Goal: Task Accomplishment & Management: Manage account settings

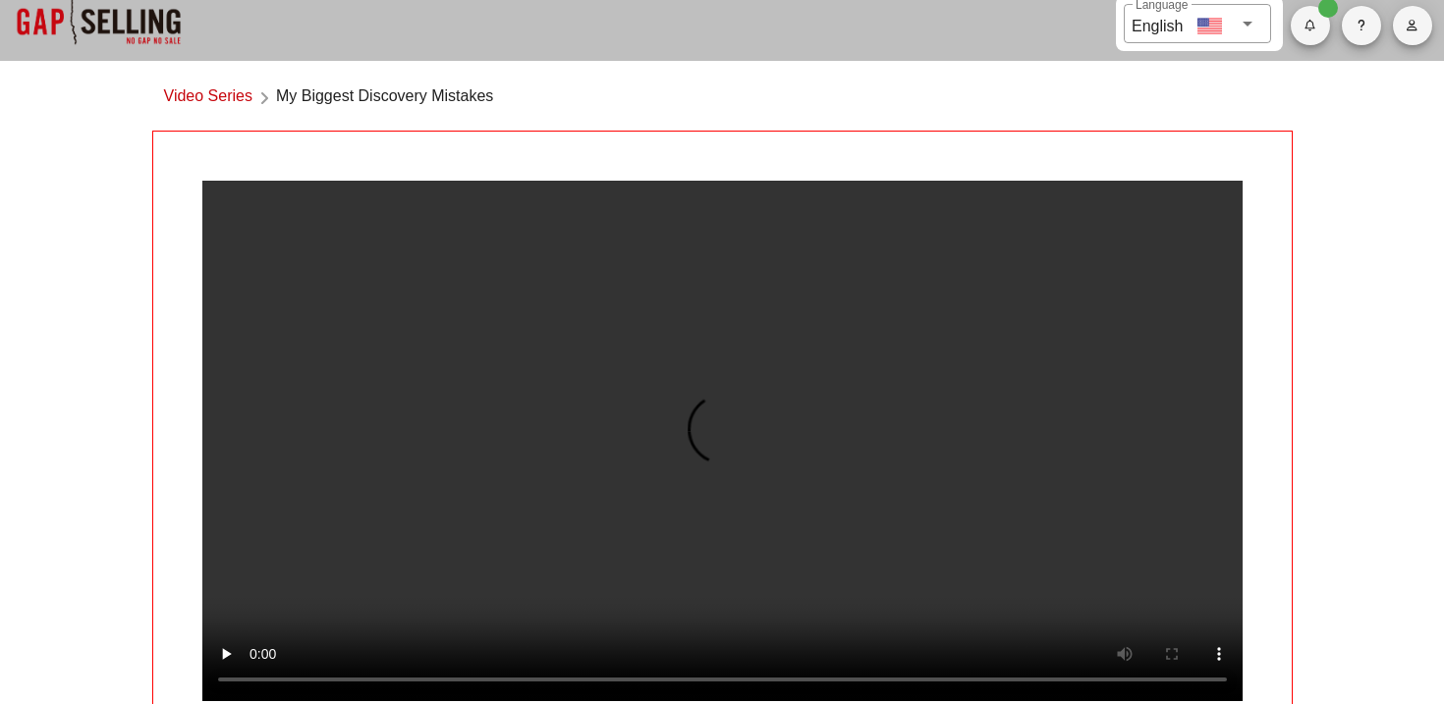
scroll to position [47, 0]
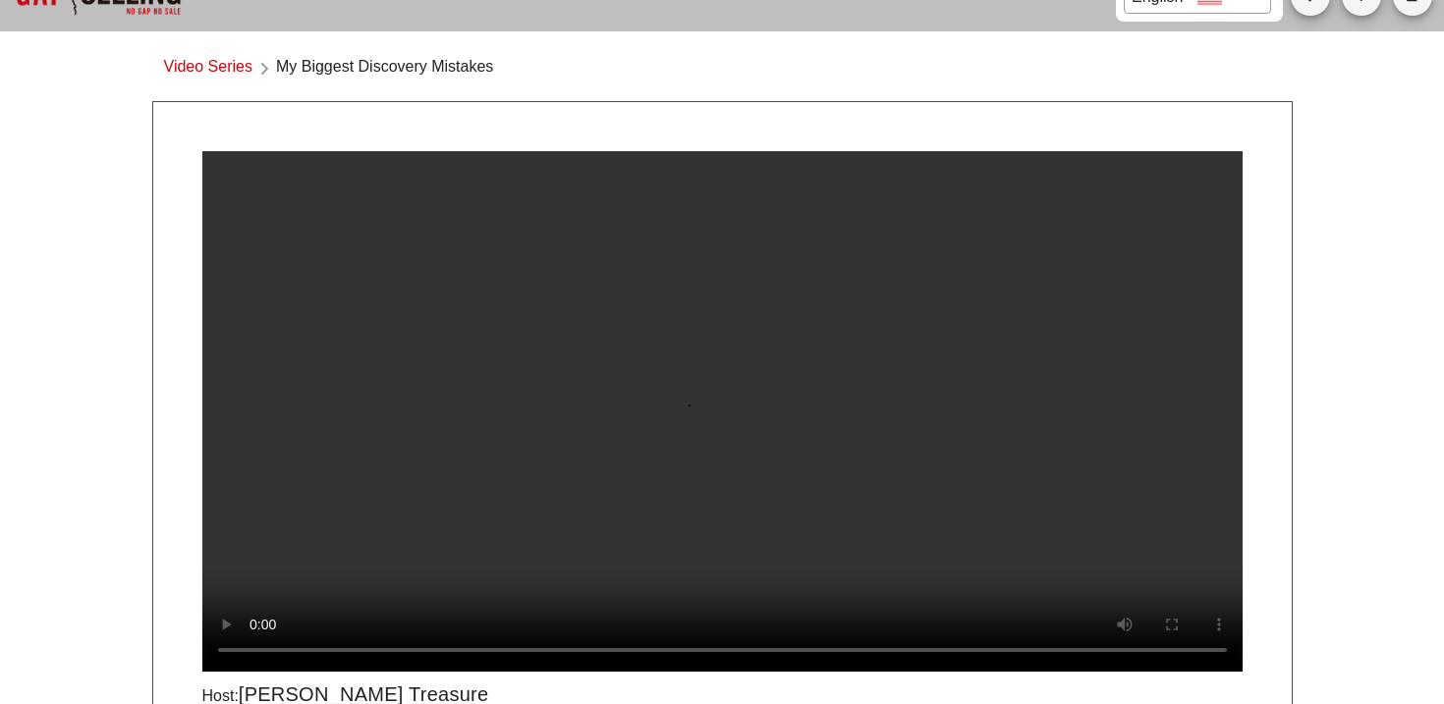
click at [233, 72] on link "Video Series" at bounding box center [208, 68] width 88 height 27
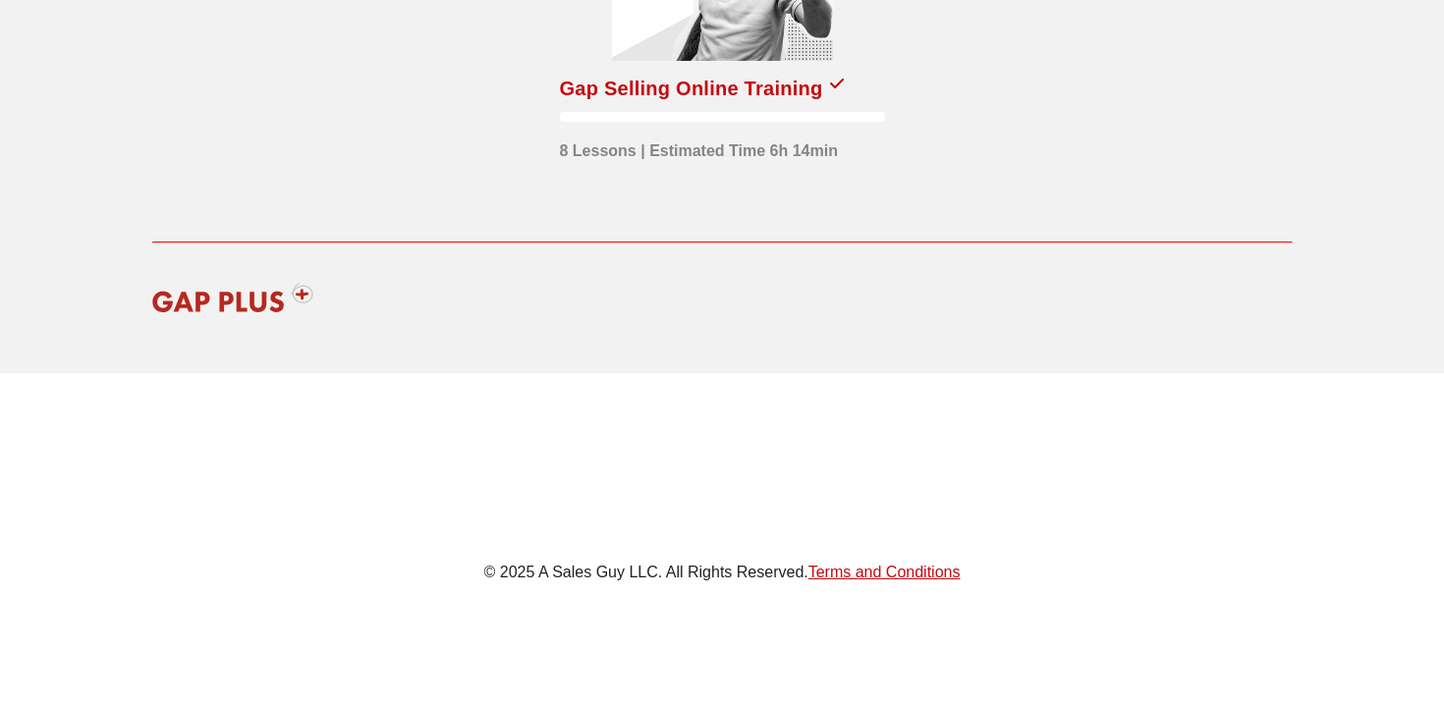
scroll to position [272, 0]
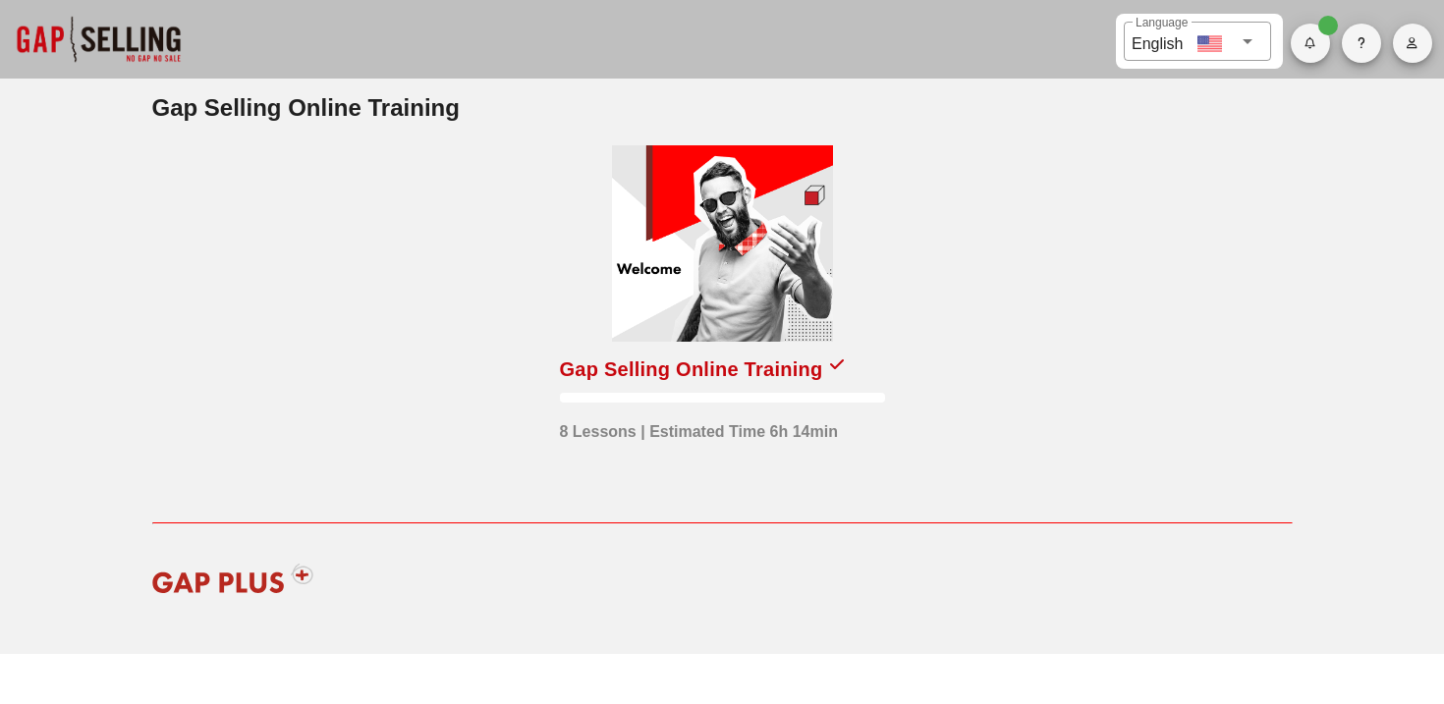
click at [1414, 38] on icon "button" at bounding box center [1412, 43] width 13 height 12
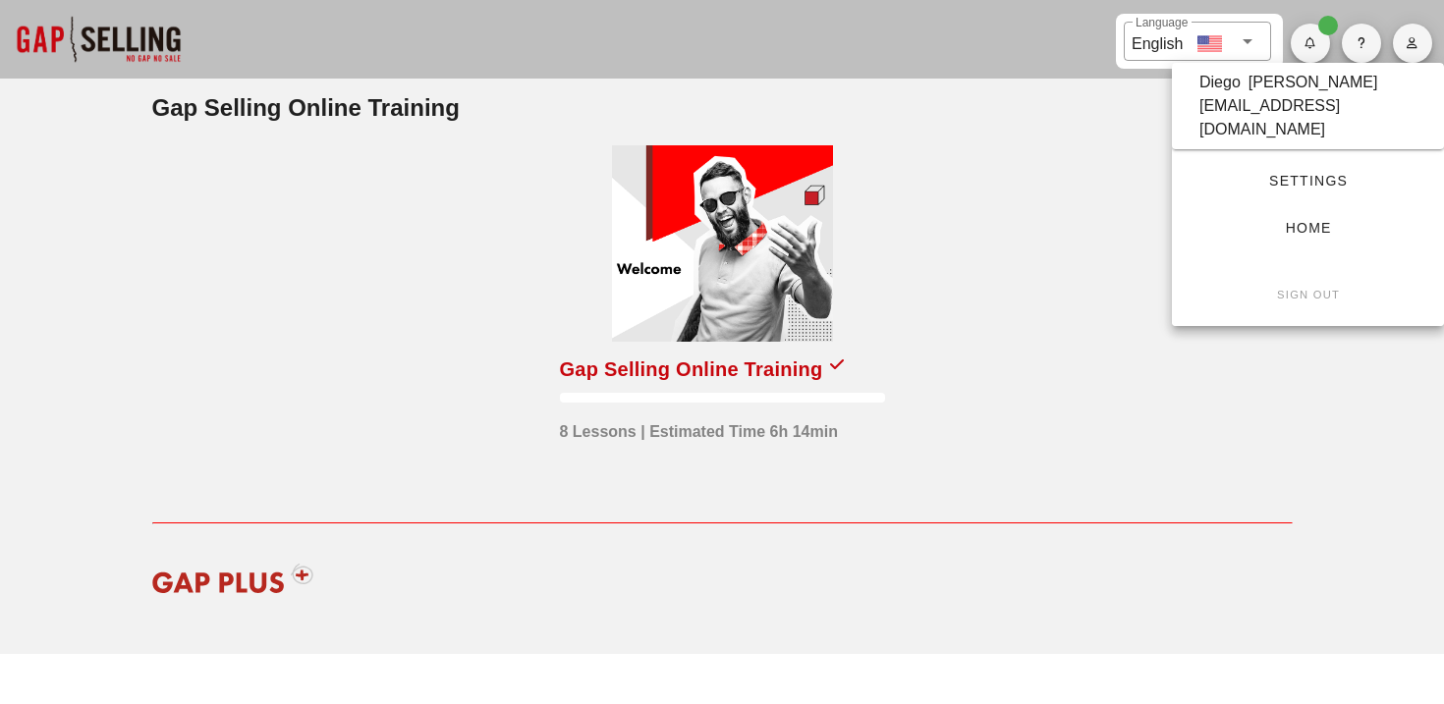
click at [1310, 108] on div "[EMAIL_ADDRESS][DOMAIN_NAME]" at bounding box center [1307, 117] width 217 height 47
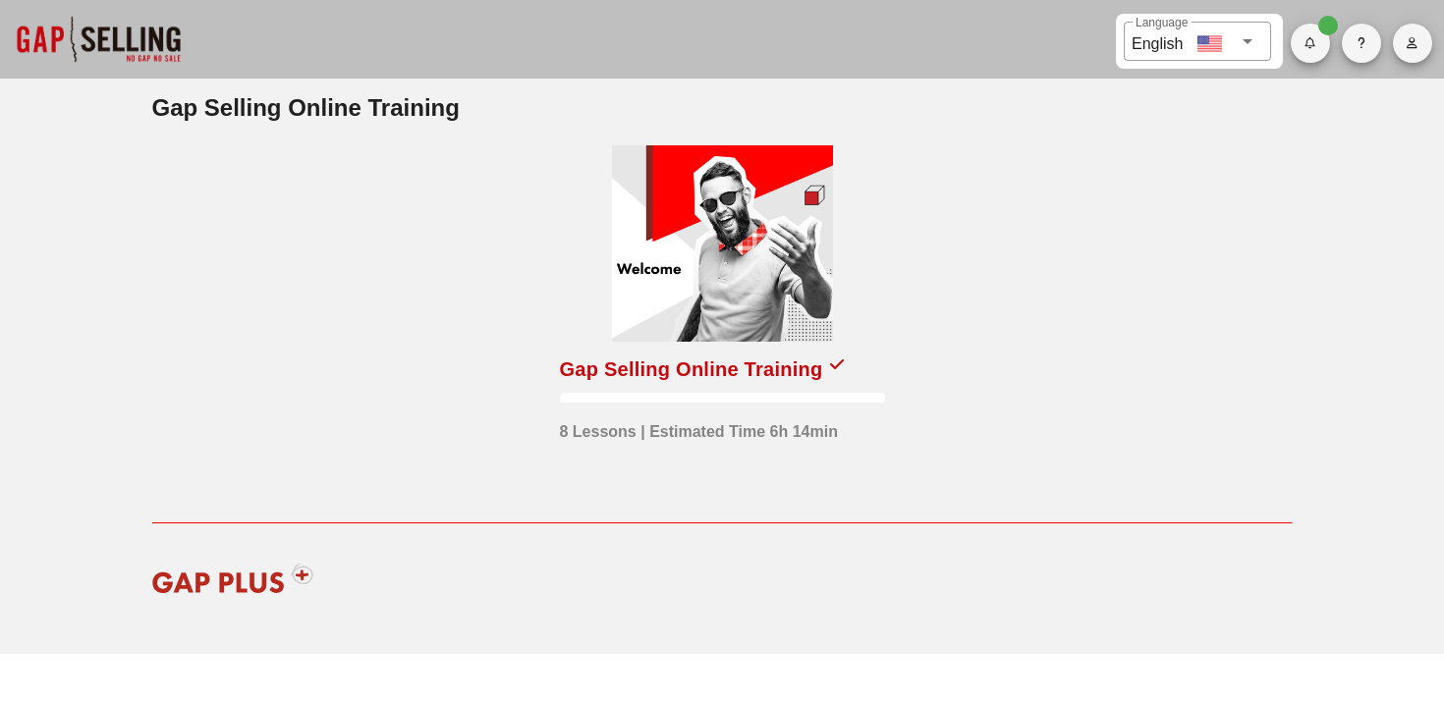
click at [1219, 45] on div at bounding box center [1209, 43] width 25 height 25
click at [1184, 37] on div "English" at bounding box center [1161, 49] width 51 height 25
click at [141, 31] on div at bounding box center [98, 39] width 196 height 79
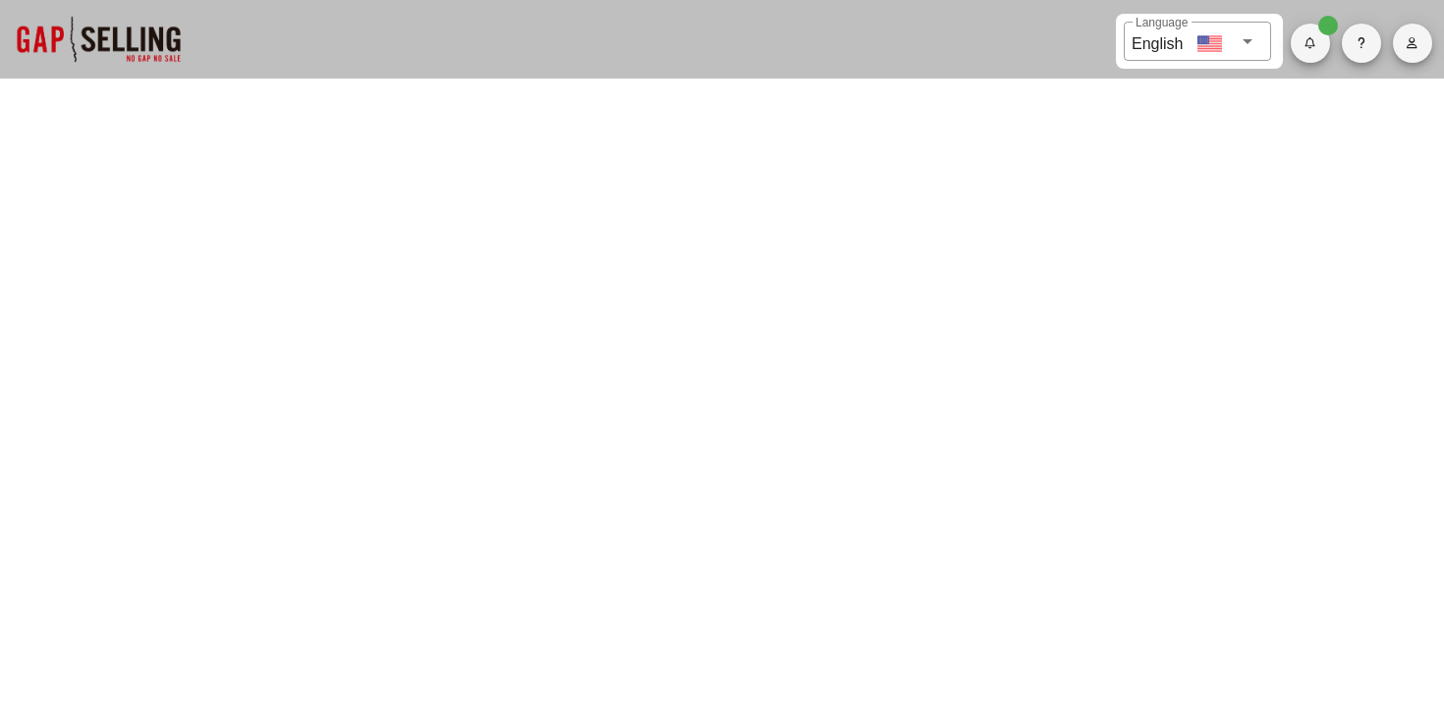
click at [1413, 50] on button "button" at bounding box center [1412, 43] width 39 height 39
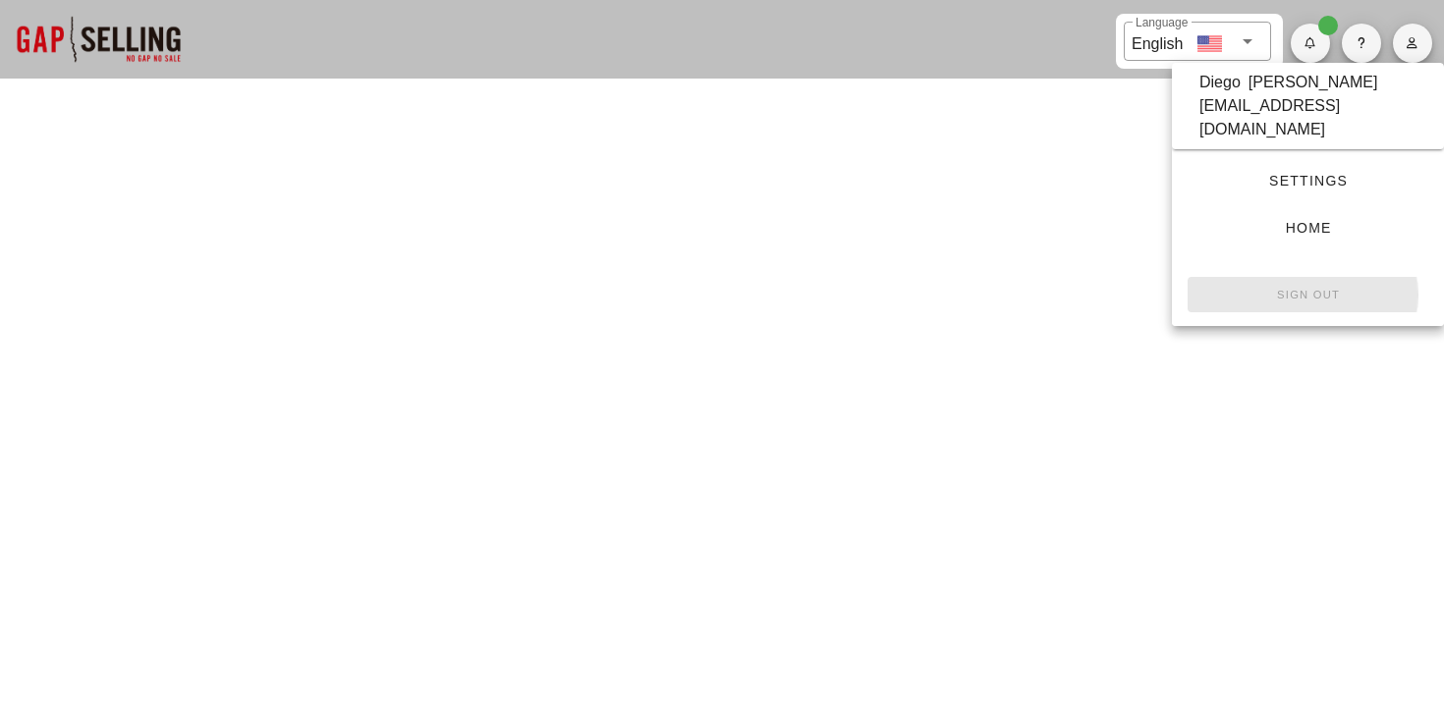
click at [1317, 289] on small "Sign Out" at bounding box center [1308, 295] width 64 height 12
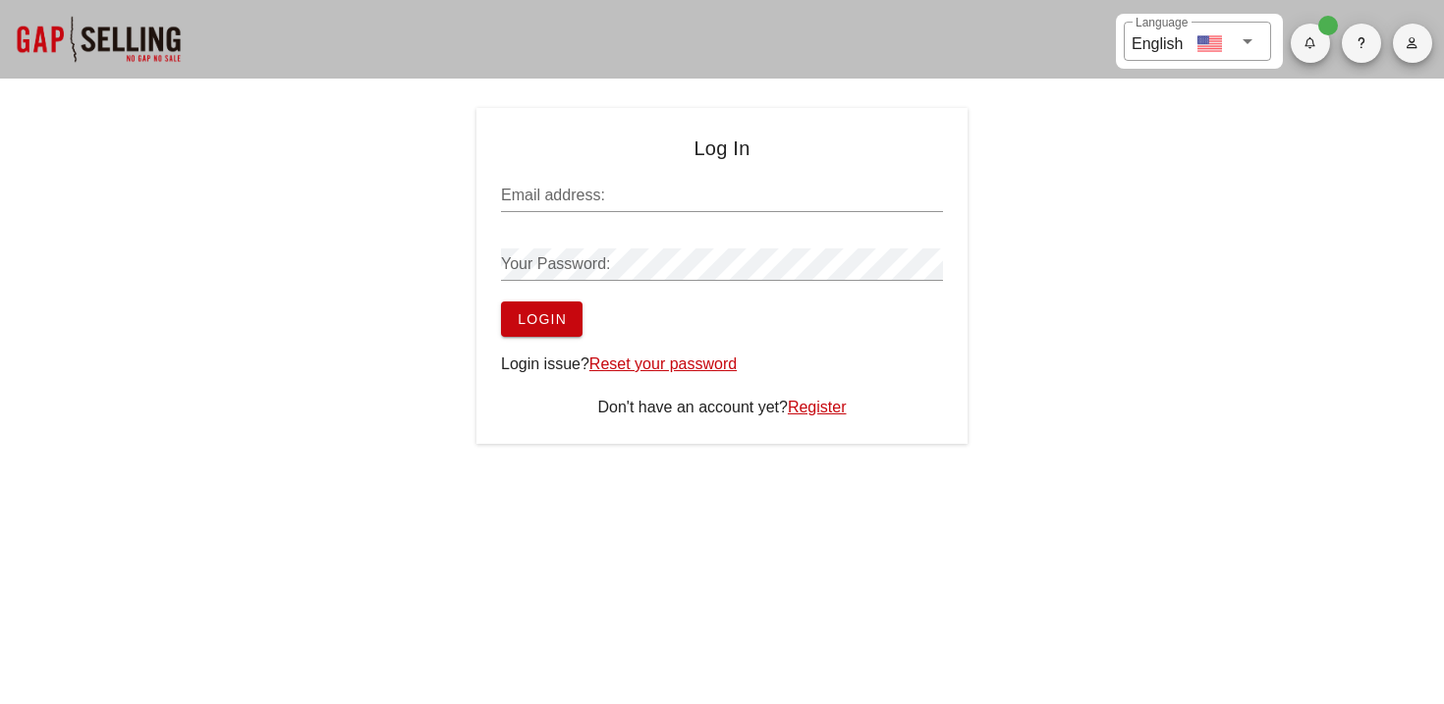
click at [607, 205] on input "Email address:" at bounding box center [722, 195] width 442 height 31
type input "[EMAIL_ADDRESS][DOMAIN_NAME]"
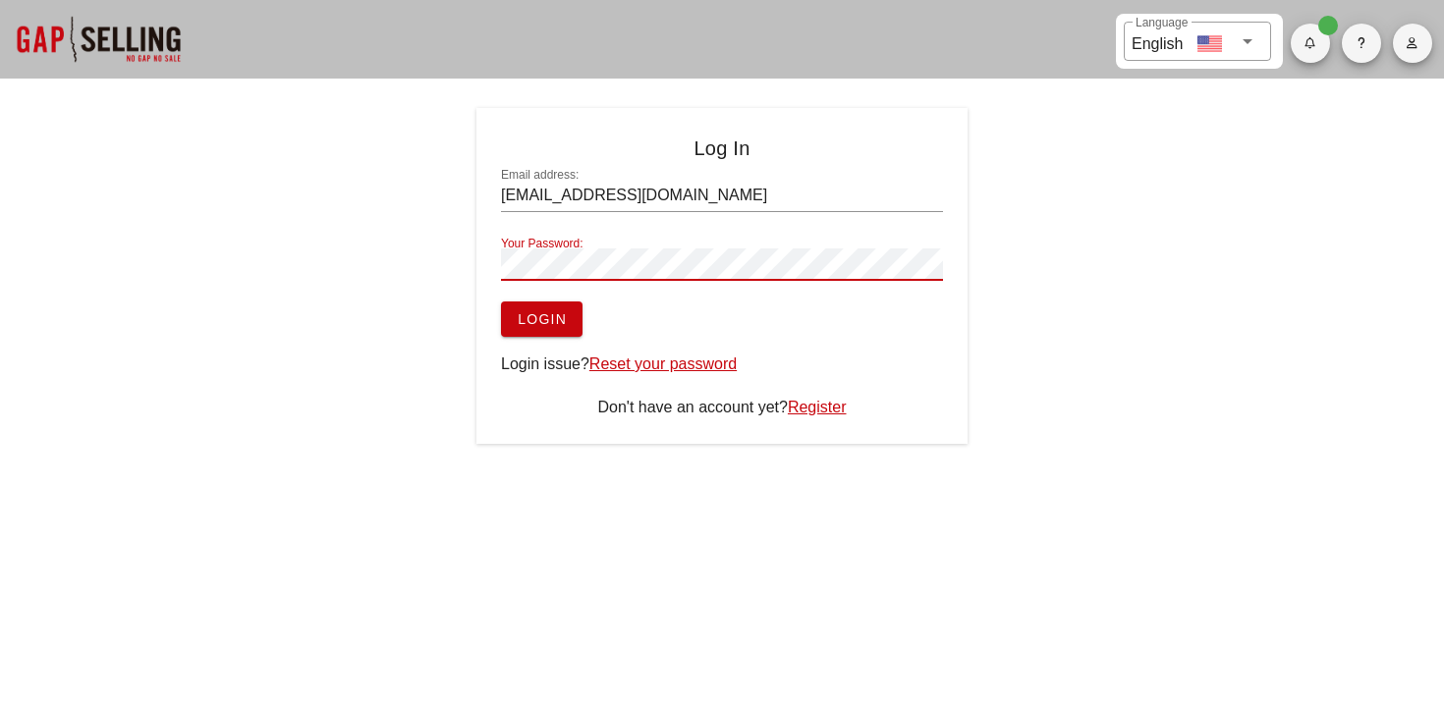
click at [545, 318] on span "Login" at bounding box center [542, 319] width 50 height 16
click at [550, 311] on span "Login" at bounding box center [542, 319] width 50 height 16
click at [564, 328] on button "Login" at bounding box center [542, 319] width 82 height 35
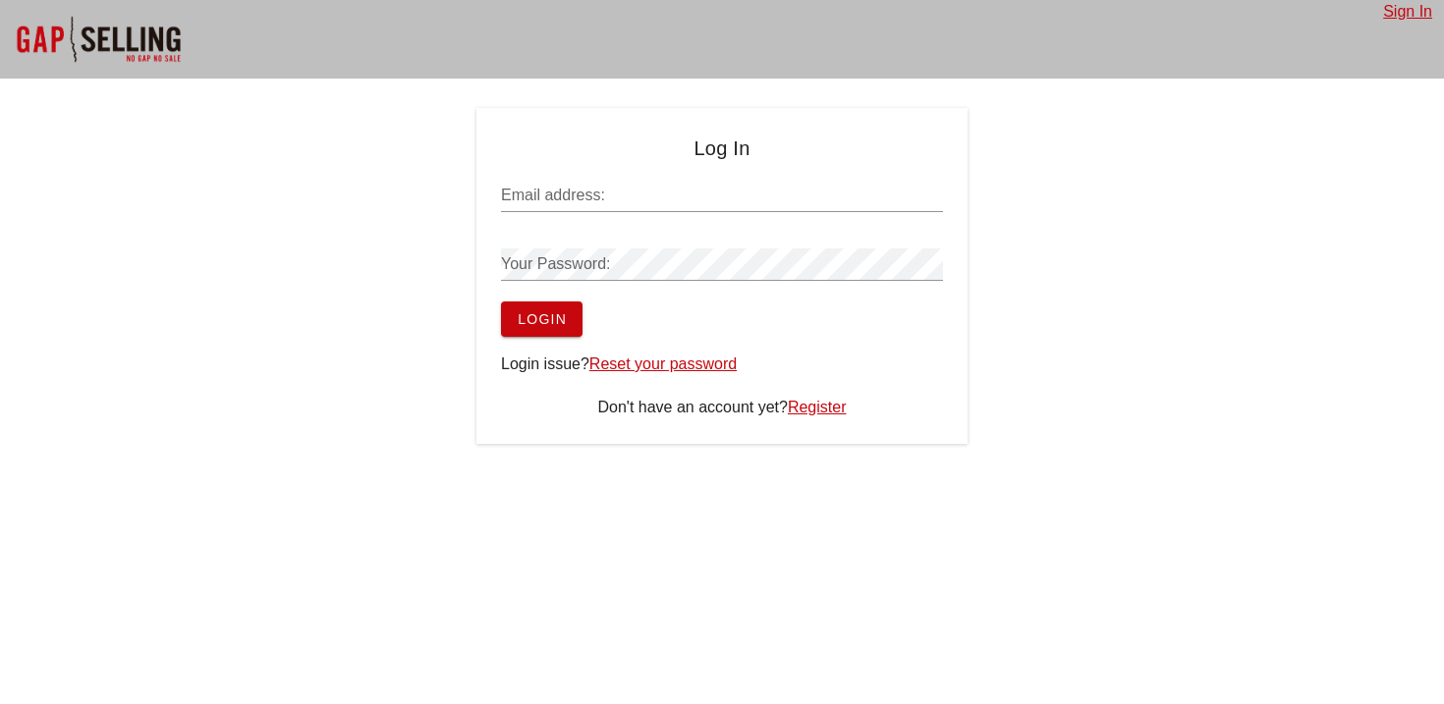
click at [582, 203] on input "Email address:" at bounding box center [722, 195] width 442 height 31
type input "[EMAIL_ADDRESS][DOMAIN_NAME]"
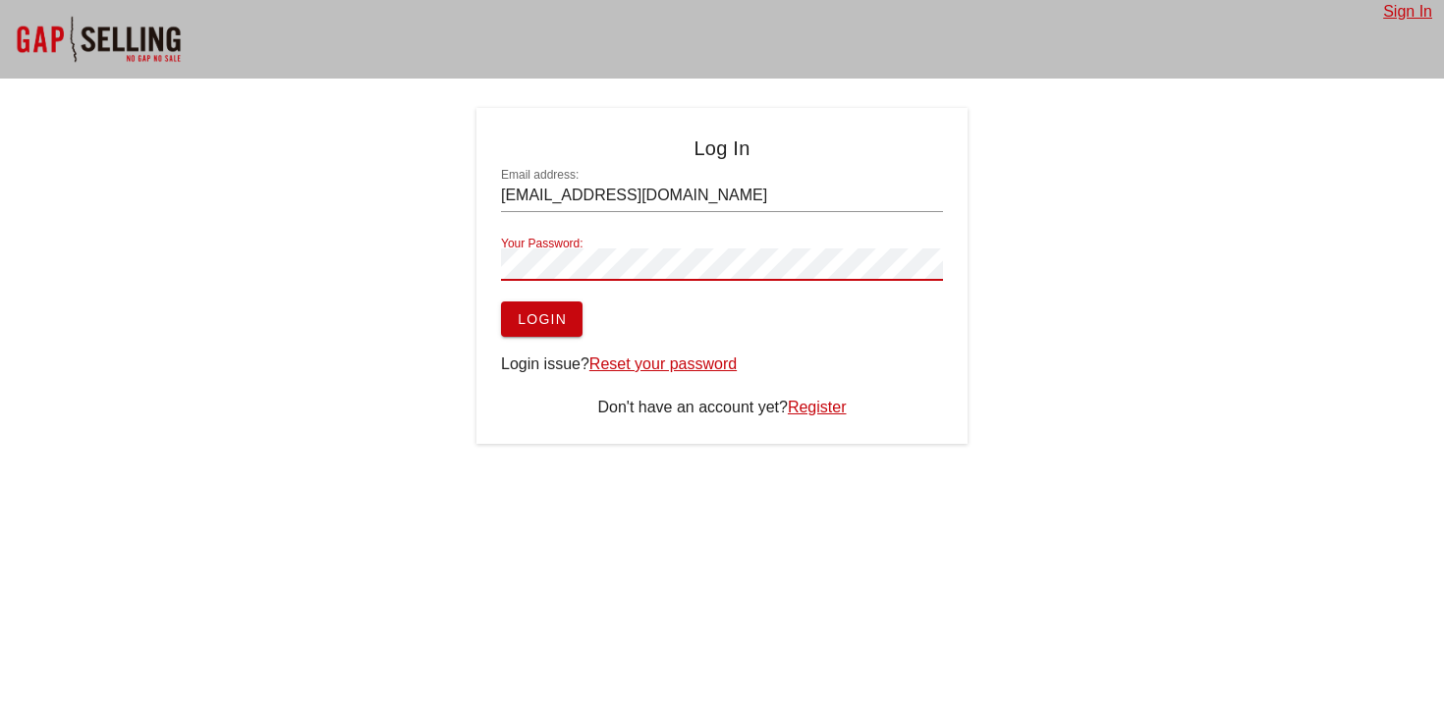
click at [550, 306] on button "Login" at bounding box center [542, 319] width 82 height 35
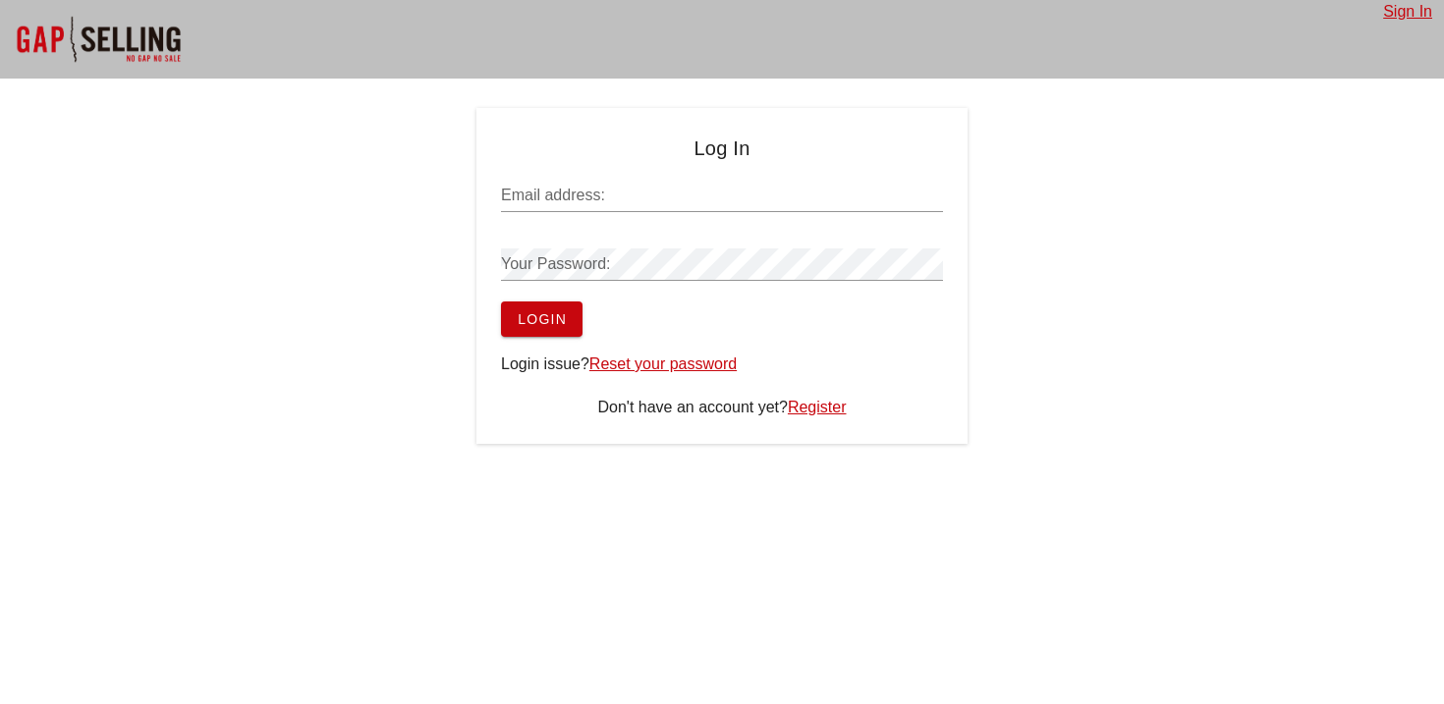
click at [521, 188] on div "Email address:" at bounding box center [722, 195] width 442 height 31
type input "[EMAIL_ADDRESS][DOMAIN_NAME]"
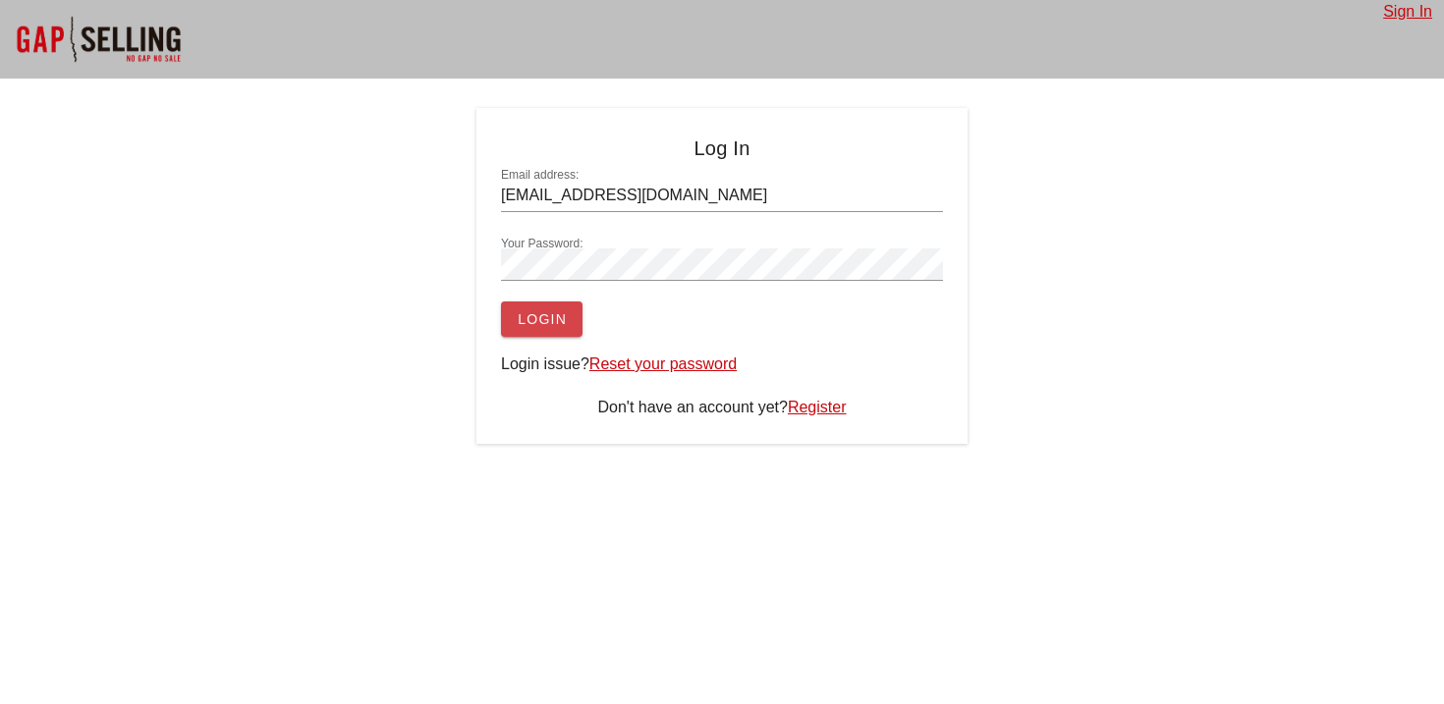
click at [539, 334] on button "Login" at bounding box center [542, 319] width 82 height 35
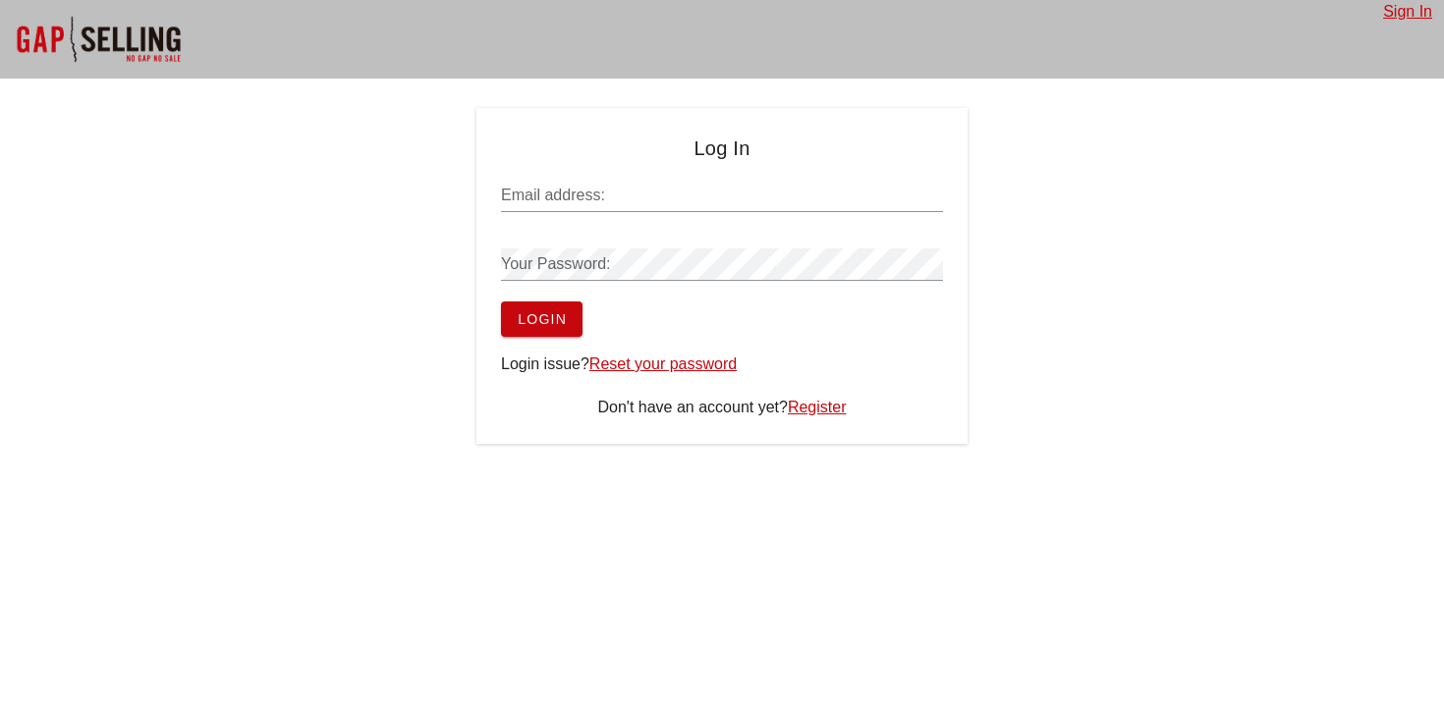
click at [622, 186] on input "Email address:" at bounding box center [722, 195] width 442 height 31
type input "[EMAIL_ADDRESS][DOMAIN_NAME]"
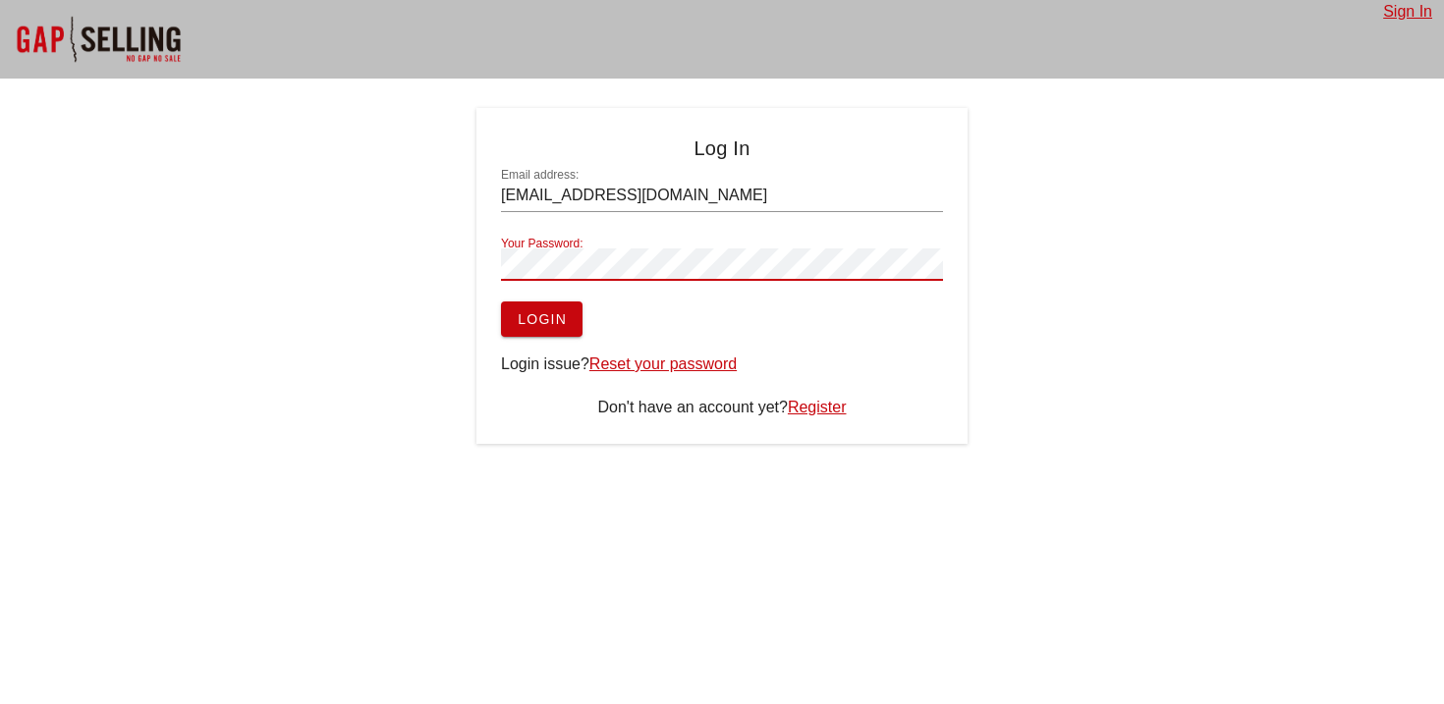
click at [555, 329] on button "Login" at bounding box center [542, 319] width 82 height 35
click at [542, 312] on span "Login" at bounding box center [542, 319] width 50 height 16
click at [538, 320] on span "Login" at bounding box center [542, 319] width 50 height 16
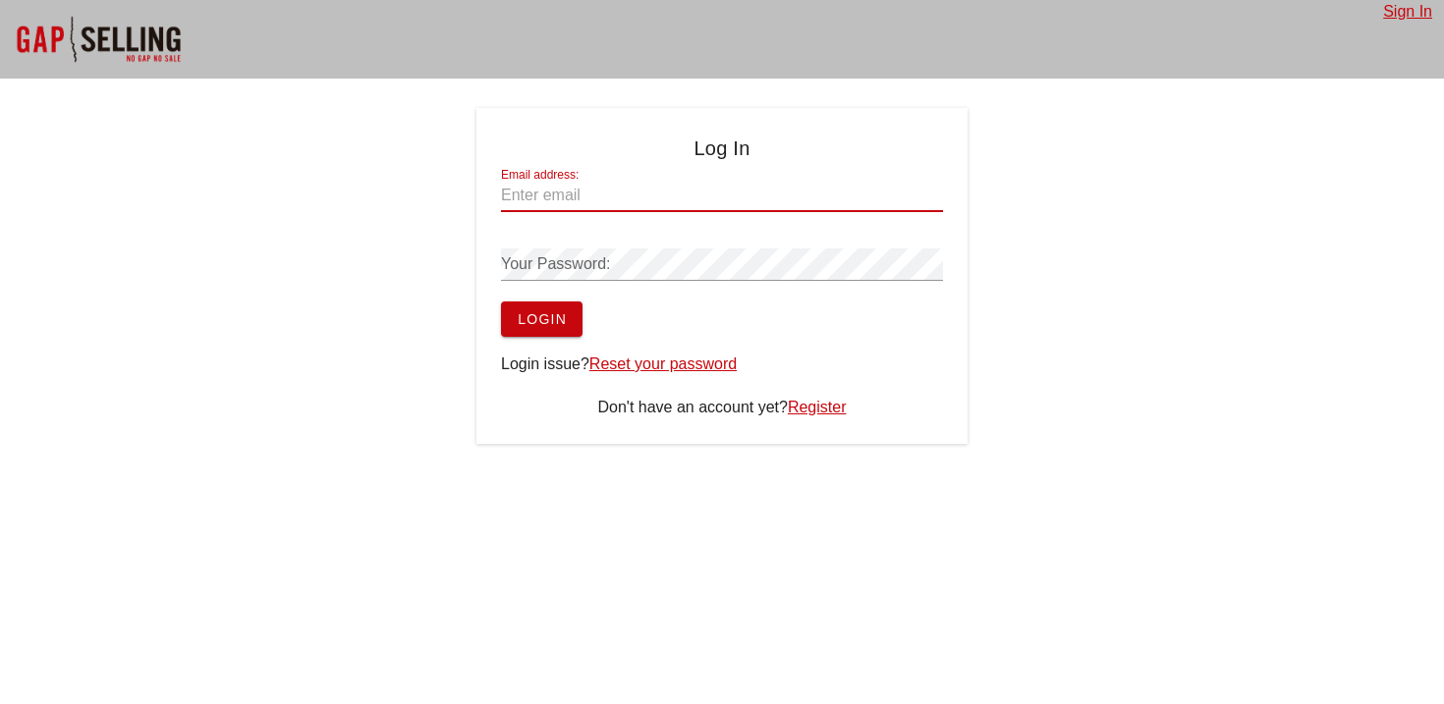
click at [642, 185] on input "Email address:" at bounding box center [722, 195] width 442 height 31
type input "[EMAIL_ADDRESS][DOMAIN_NAME]"
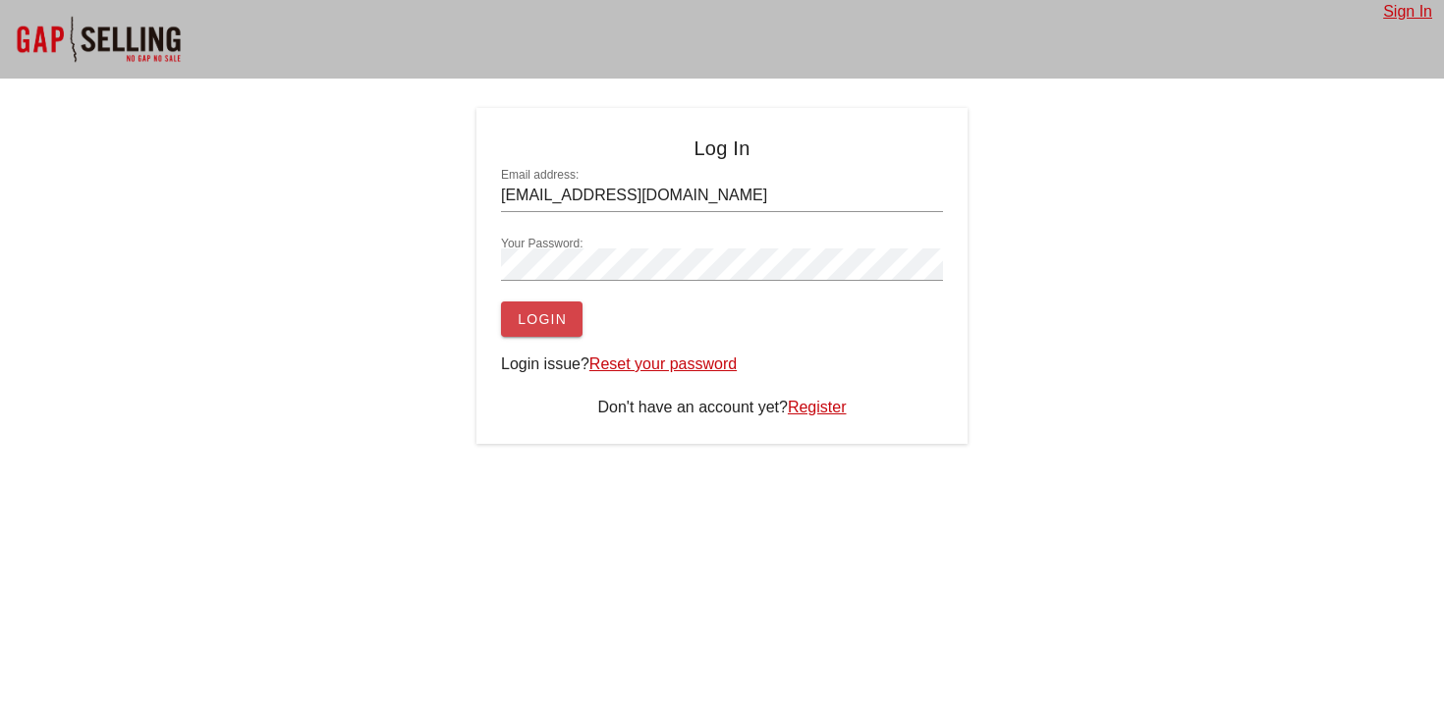
click at [567, 321] on span "Login" at bounding box center [542, 319] width 50 height 16
click at [538, 321] on span "Login" at bounding box center [542, 319] width 50 height 16
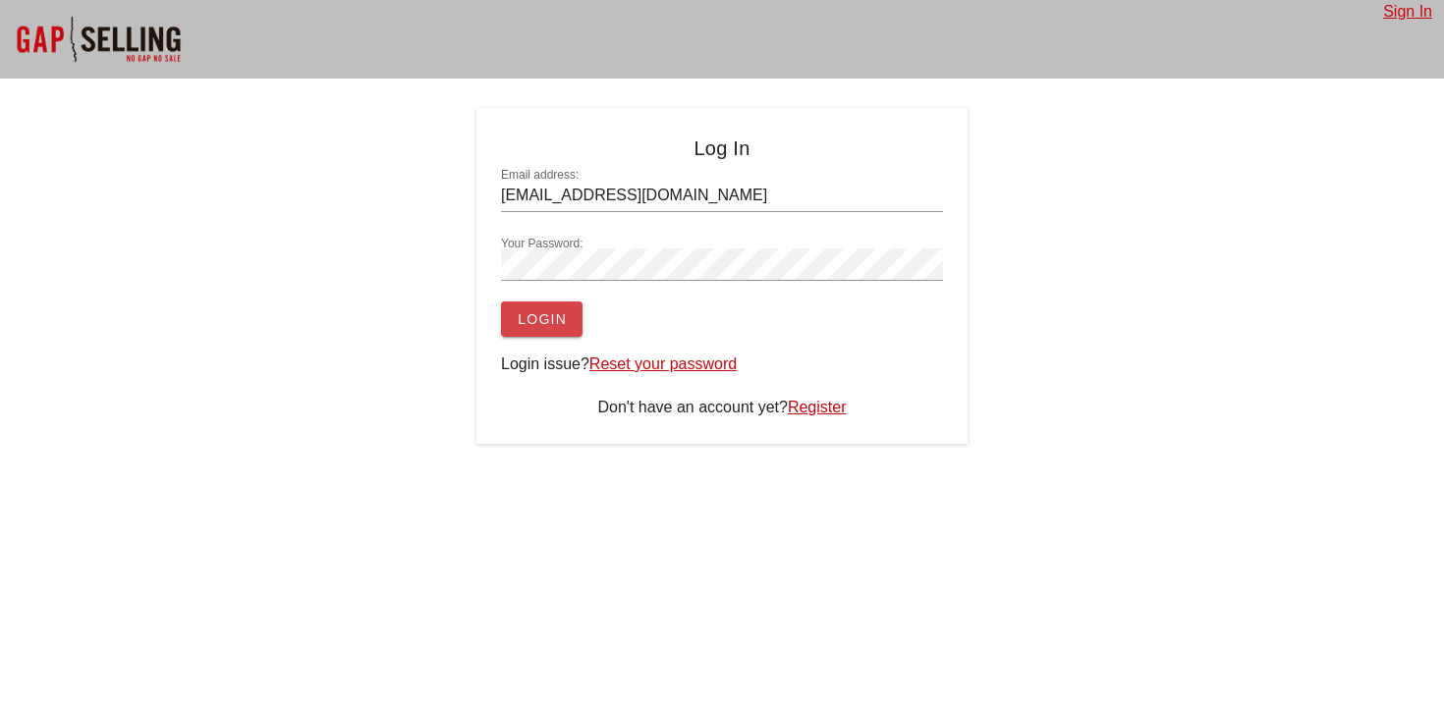
click at [538, 321] on span "Login" at bounding box center [542, 319] width 50 height 16
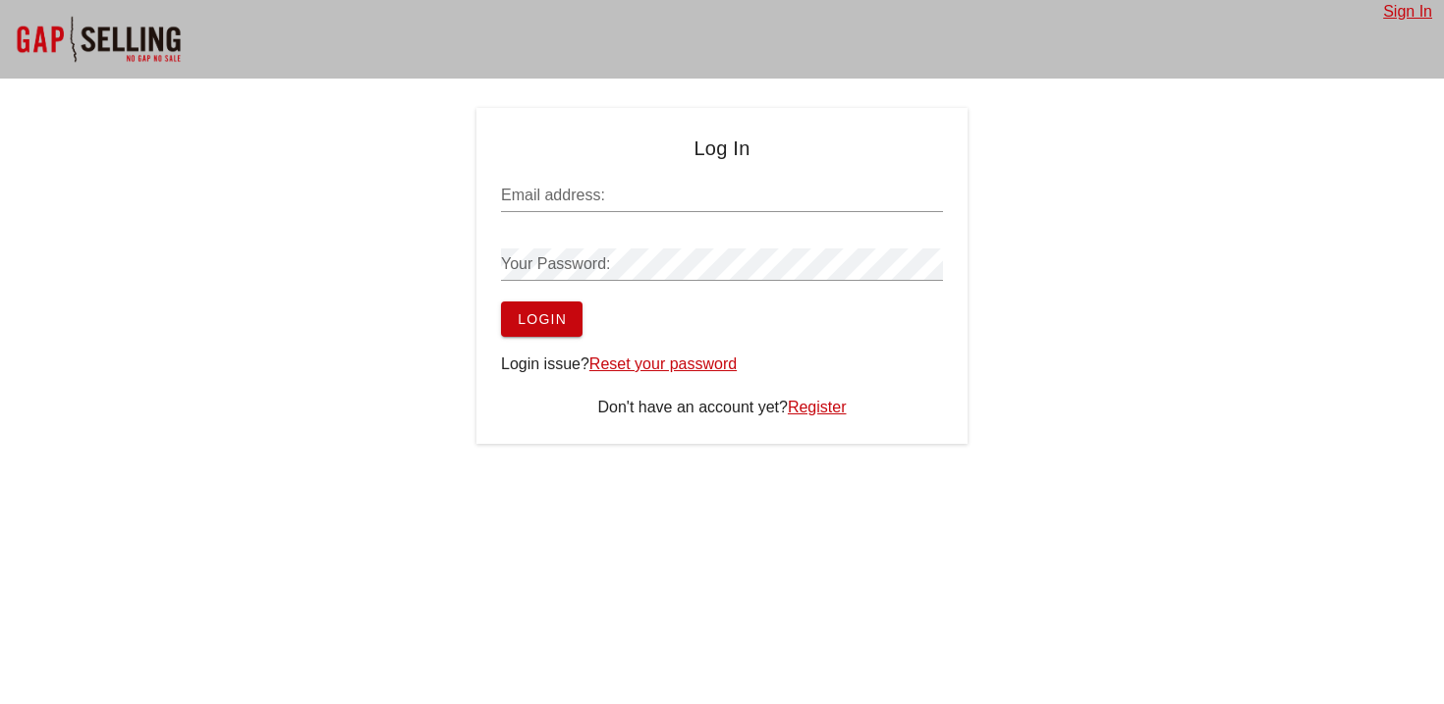
click at [525, 186] on div "Email address:" at bounding box center [722, 195] width 442 height 31
type input "[EMAIL_ADDRESS][DOMAIN_NAME]"
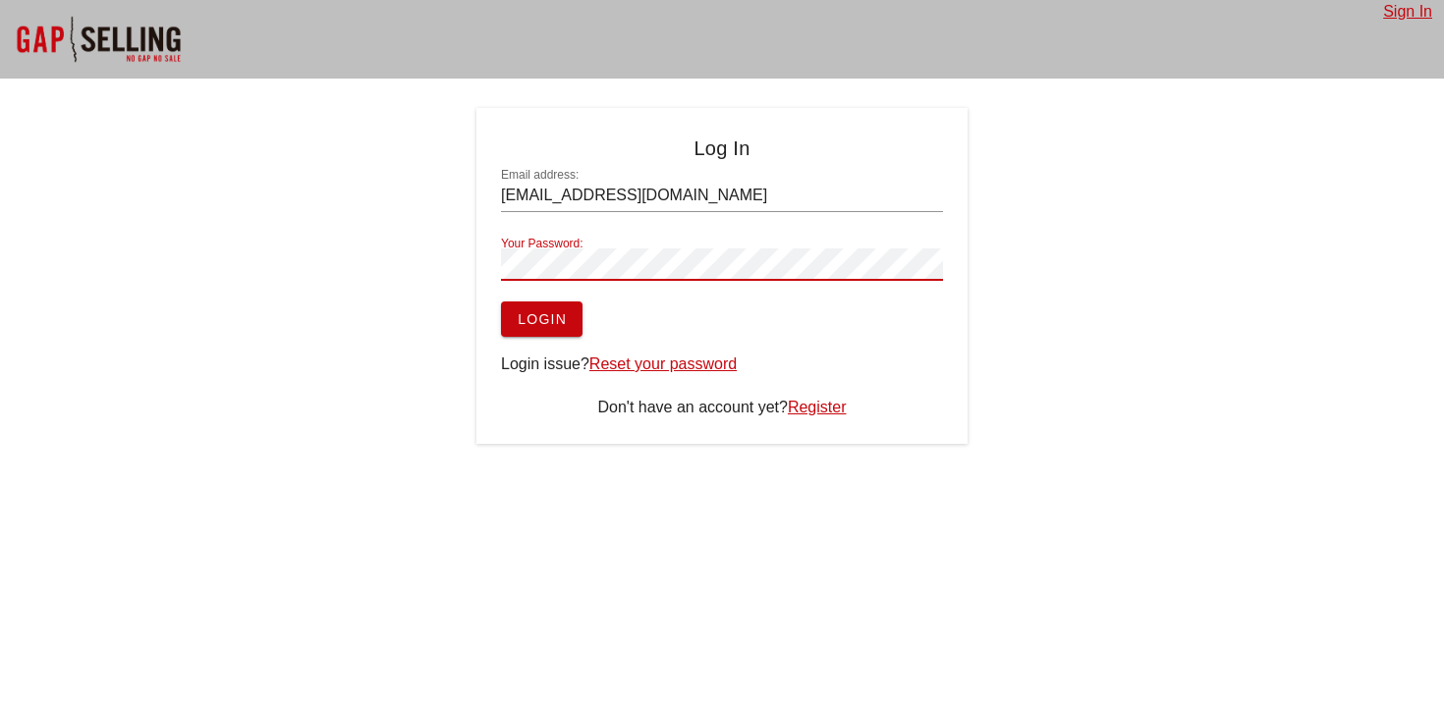
click at [546, 333] on button "Login" at bounding box center [542, 319] width 82 height 35
click at [1426, 18] on link "Sign In" at bounding box center [1407, 11] width 49 height 17
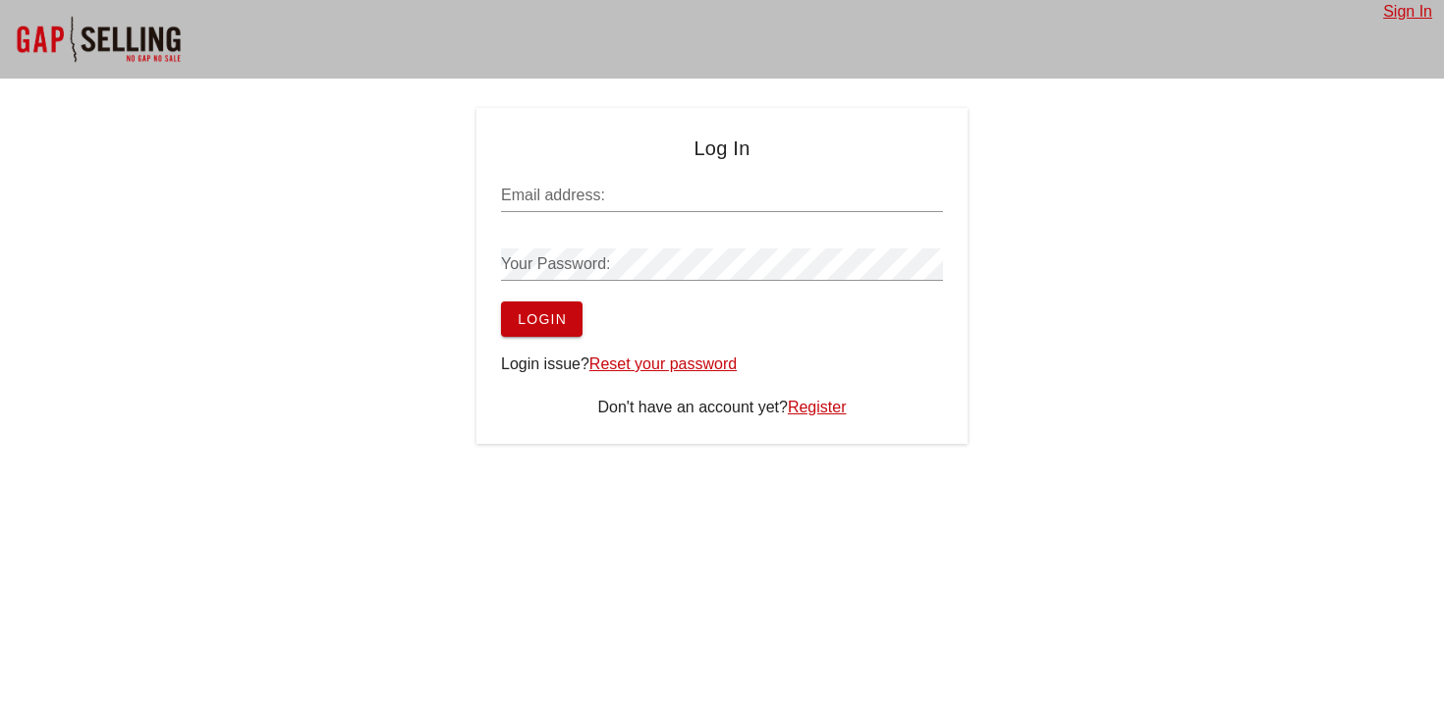
click at [575, 202] on input "Email address:" at bounding box center [722, 195] width 442 height 31
type input "diego10business@gmail.com"
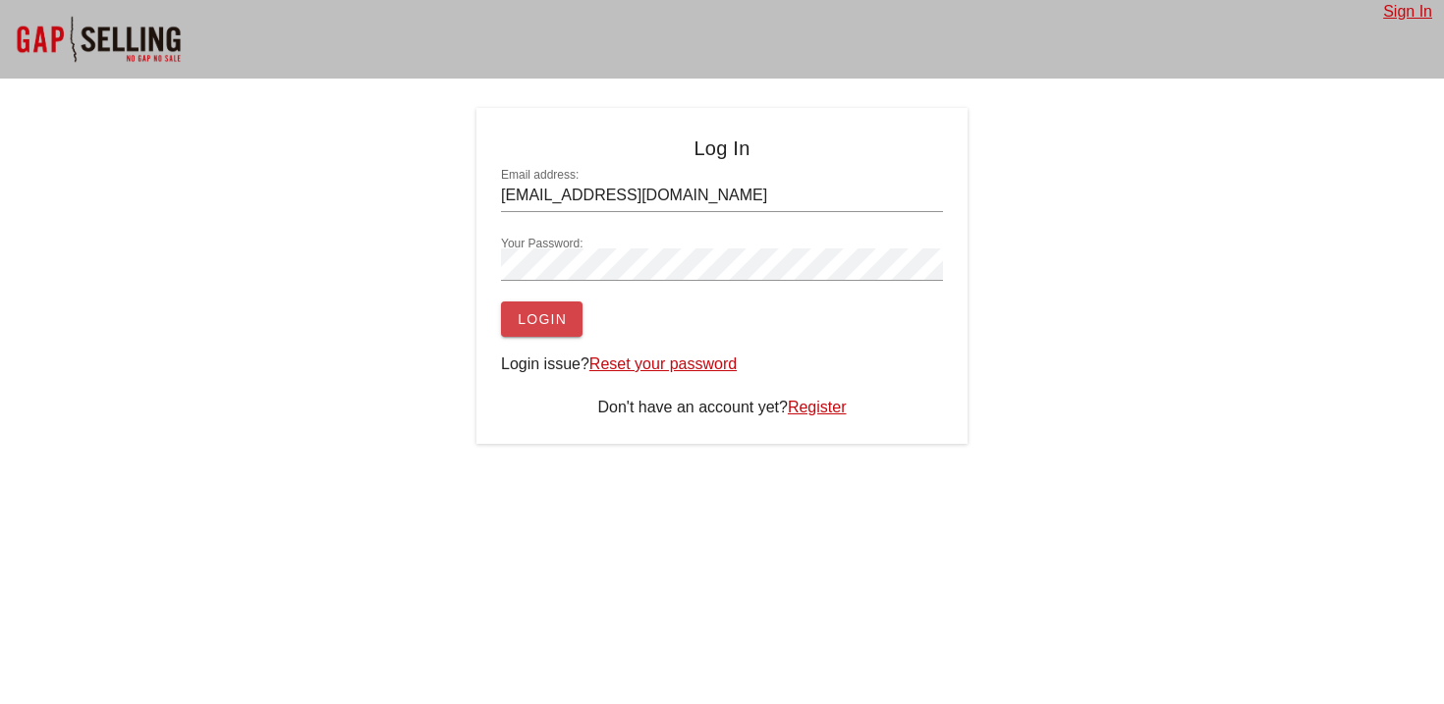
click at [550, 306] on button "Login" at bounding box center [542, 319] width 82 height 35
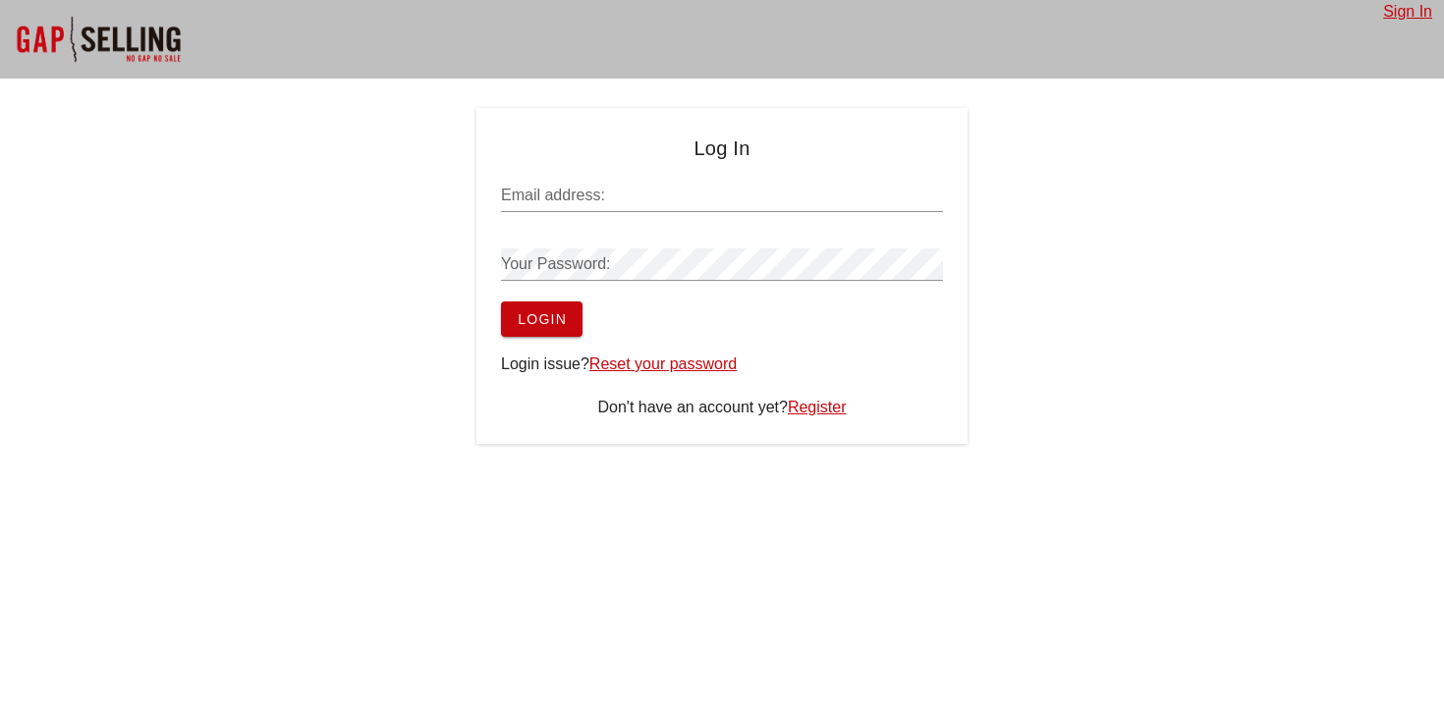
click at [45, 15] on div at bounding box center [98, 39] width 196 height 79
click at [50, 27] on div at bounding box center [98, 39] width 196 height 79
click at [536, 191] on div "Email address:" at bounding box center [722, 195] width 442 height 31
type input "[EMAIL_ADDRESS][DOMAIN_NAME]"
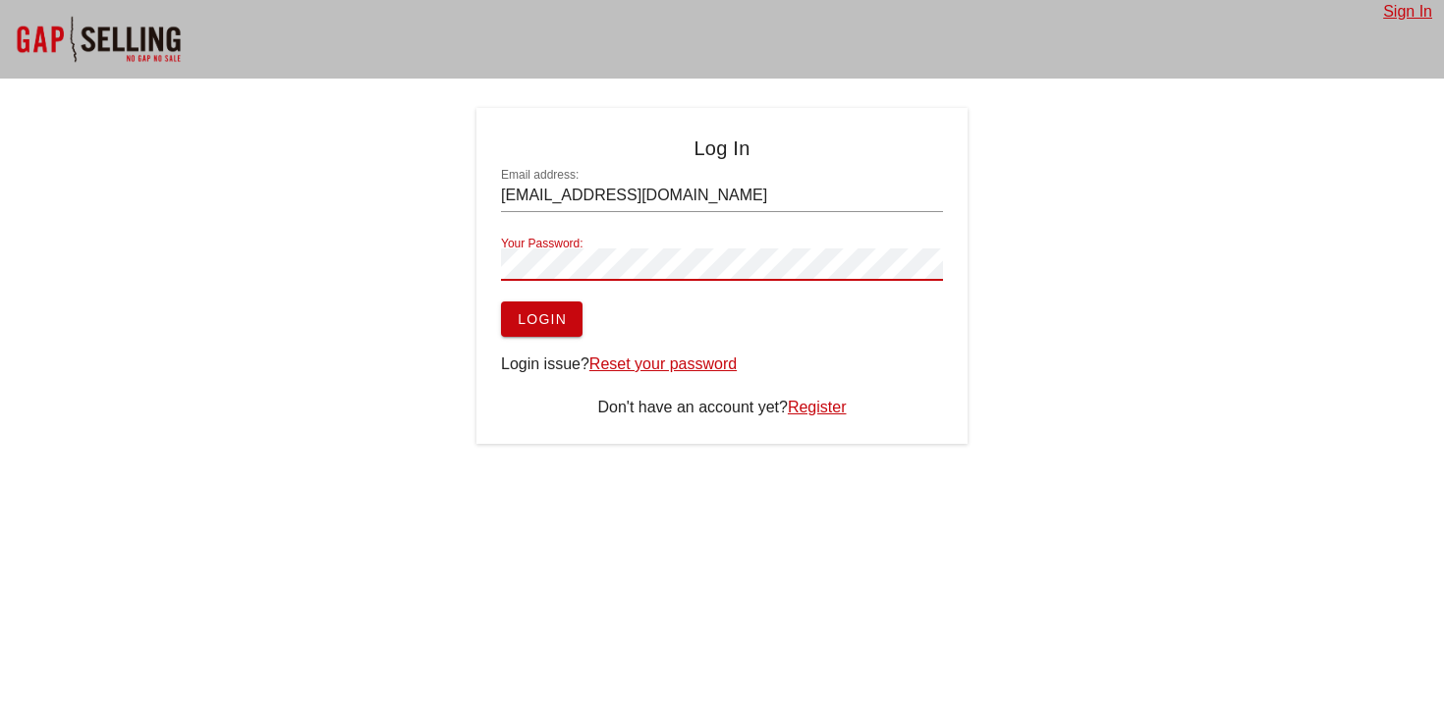
click at [561, 317] on span "Login" at bounding box center [542, 319] width 50 height 16
click at [560, 313] on span "Login" at bounding box center [542, 319] width 50 height 16
